Goal: Information Seeking & Learning: Learn about a topic

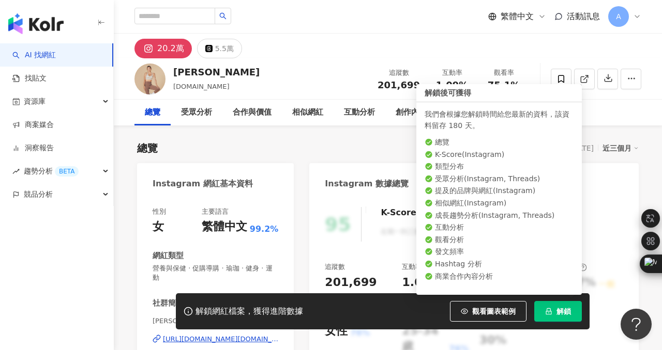
click at [564, 313] on span "解鎖" at bounding box center [563, 312] width 14 height 8
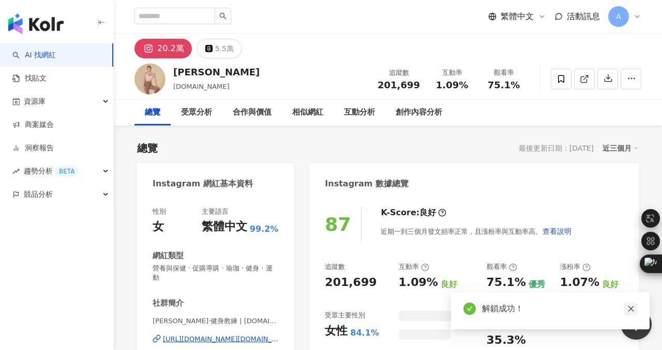
click at [631, 308] on icon "close" at bounding box center [630, 308] width 7 height 7
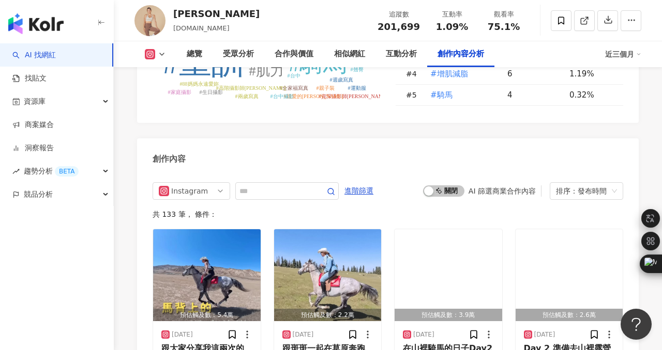
scroll to position [3214, 0]
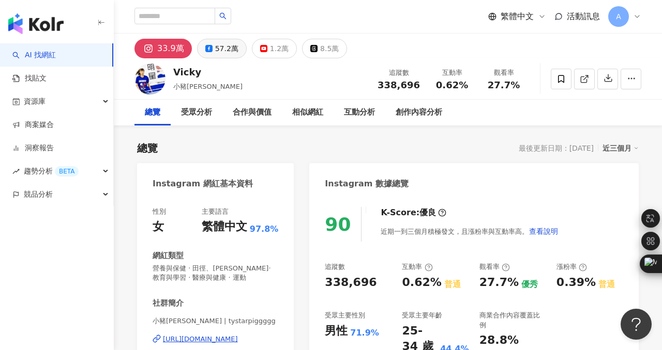
click at [209, 46] on icon at bounding box center [208, 48] width 7 height 7
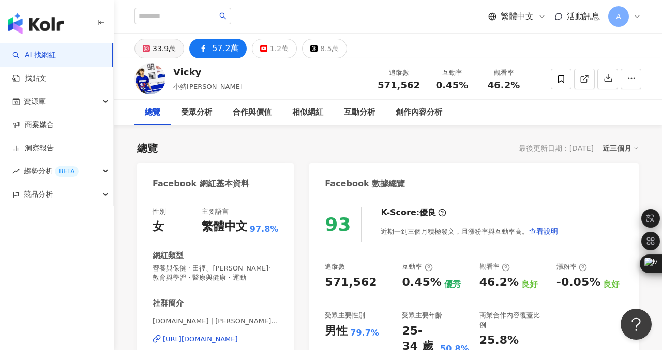
click at [161, 49] on div "33.9萬" at bounding box center [163, 48] width 23 height 14
click at [160, 48] on div "33.9萬" at bounding box center [163, 48] width 23 height 14
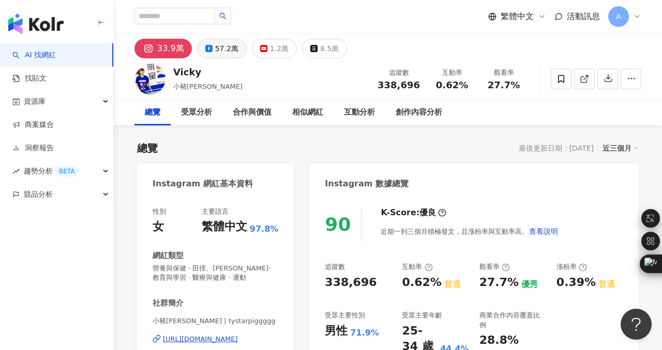
click at [219, 48] on div "57.2萬" at bounding box center [226, 48] width 23 height 14
click at [224, 48] on div "57.2萬" at bounding box center [226, 48] width 23 height 14
